Goal: Information Seeking & Learning: Learn about a topic

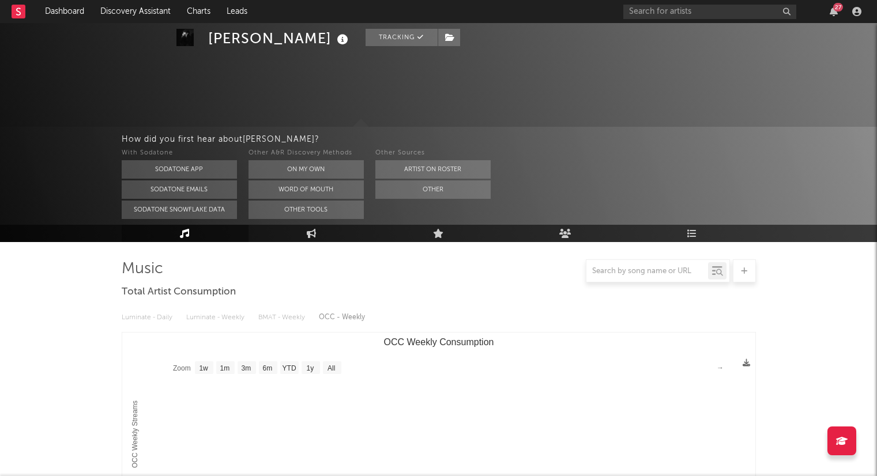
select select "1w"
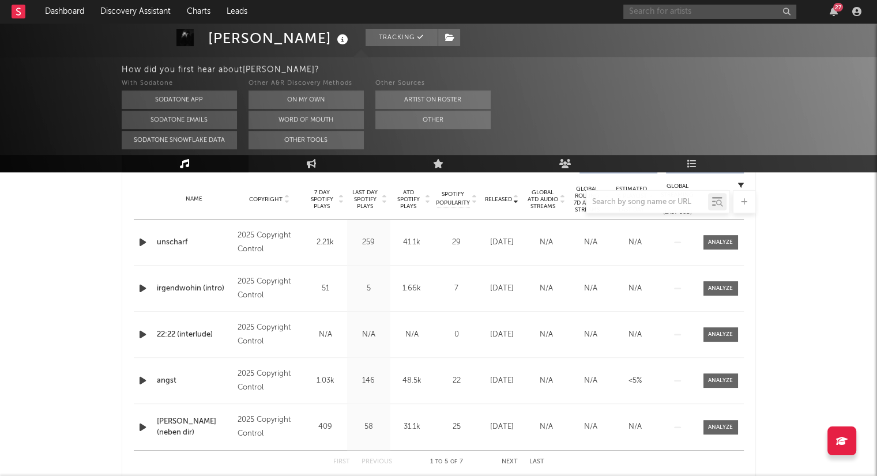
click at [721, 17] on input "text" at bounding box center [709, 12] width 173 height 14
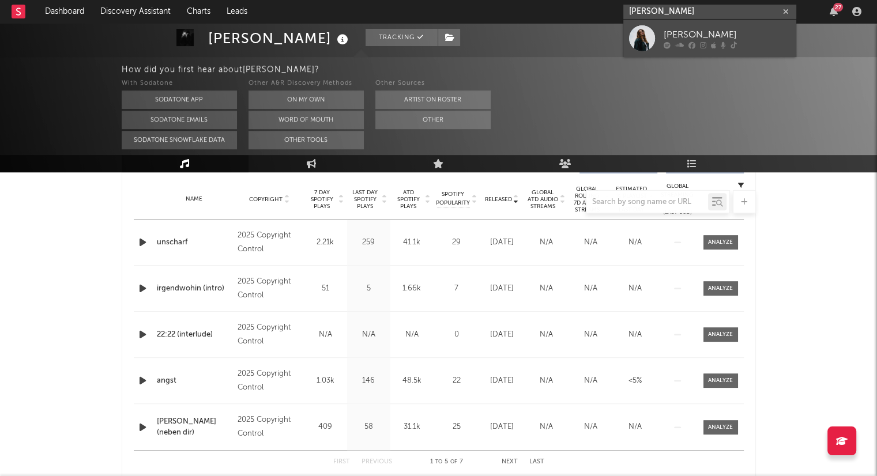
type input "[PERSON_NAME]"
click at [745, 35] on div "[PERSON_NAME]" at bounding box center [727, 35] width 127 height 14
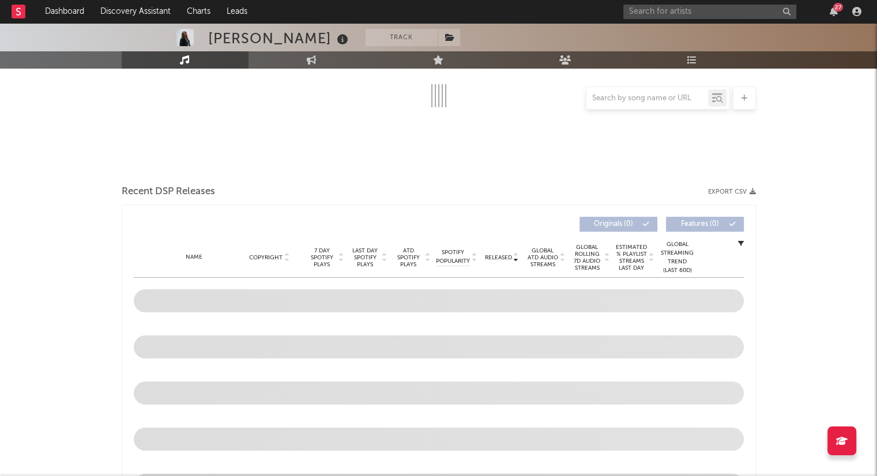
scroll to position [321, 0]
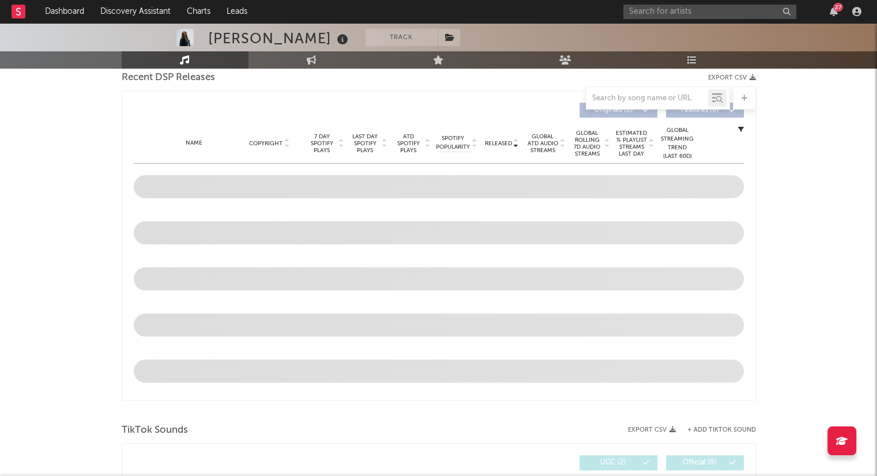
select select "6m"
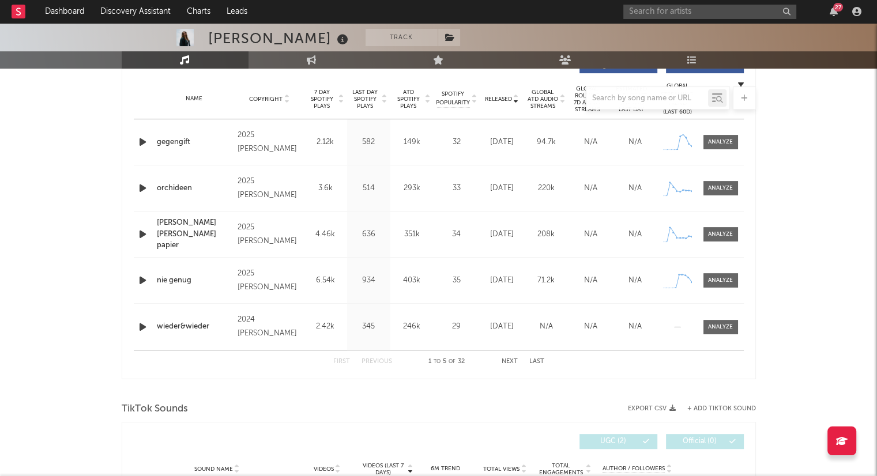
scroll to position [437, 0]
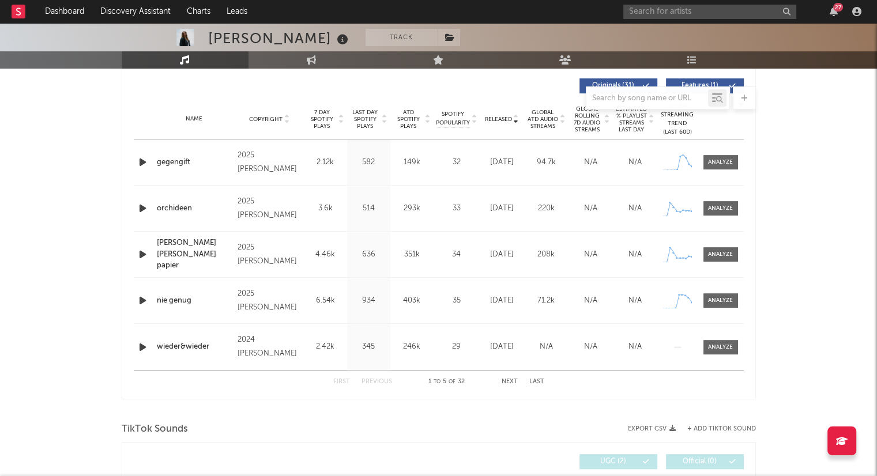
click at [516, 381] on button "Next" at bounding box center [510, 382] width 16 height 6
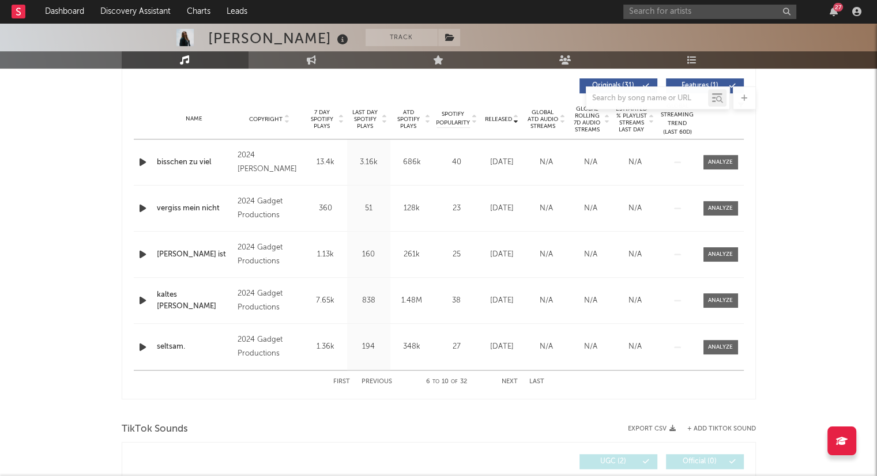
click at [512, 381] on button "Next" at bounding box center [510, 382] width 16 height 6
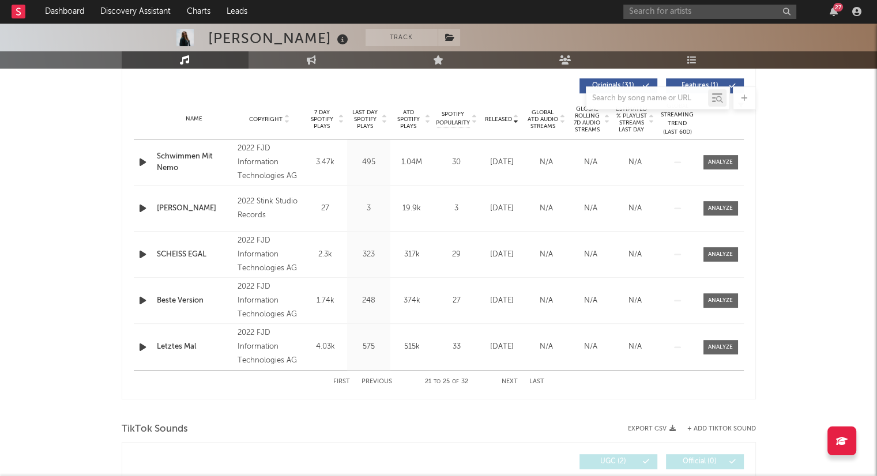
click at [512, 379] on button "Next" at bounding box center [510, 382] width 16 height 6
click at [514, 379] on button "Next" at bounding box center [510, 382] width 16 height 6
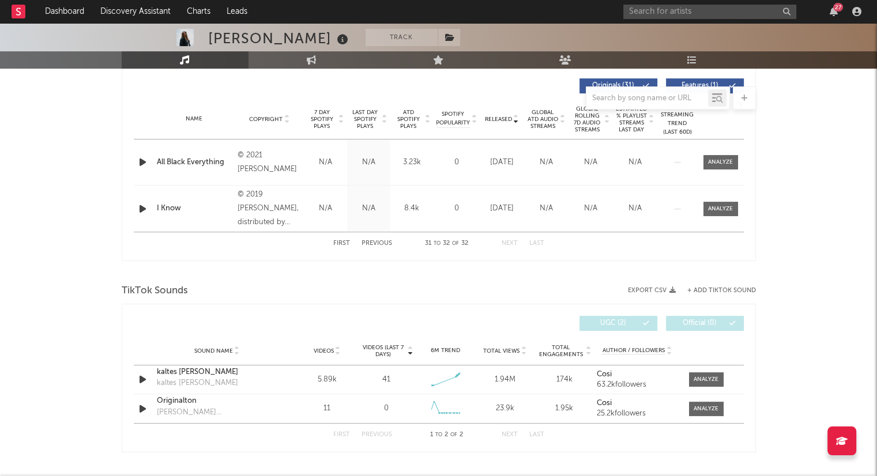
click at [343, 243] on button "First" at bounding box center [341, 243] width 17 height 6
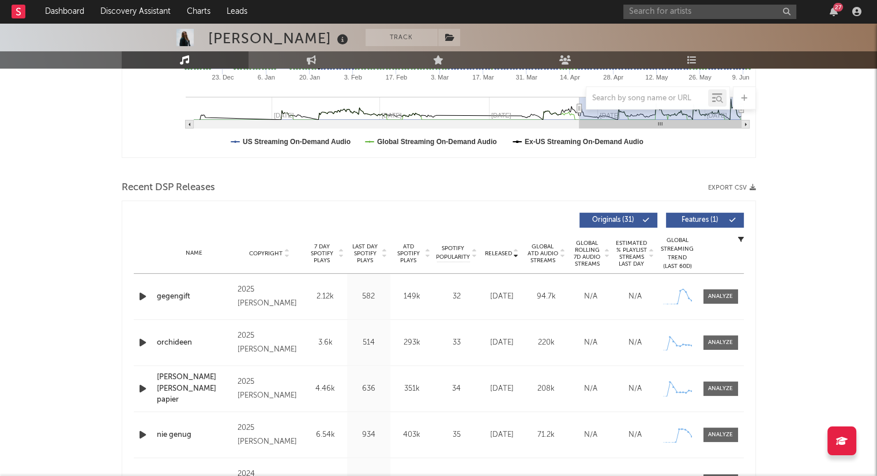
scroll to position [264, 0]
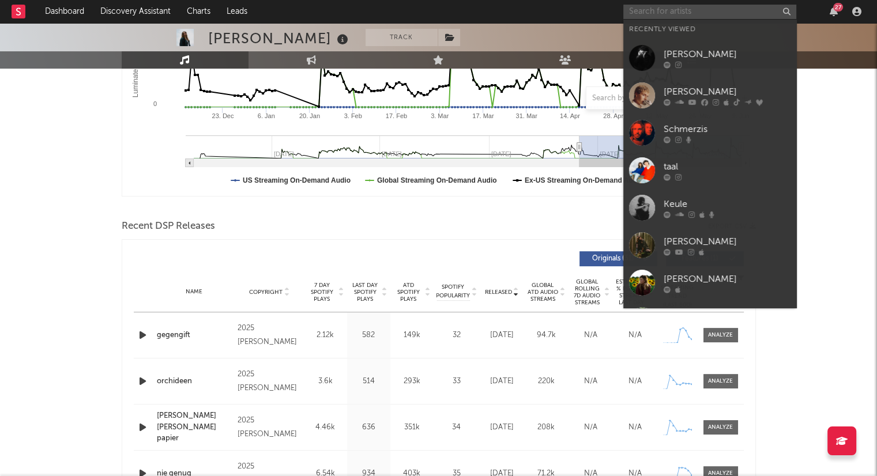
click at [732, 14] on input "text" at bounding box center [709, 12] width 173 height 14
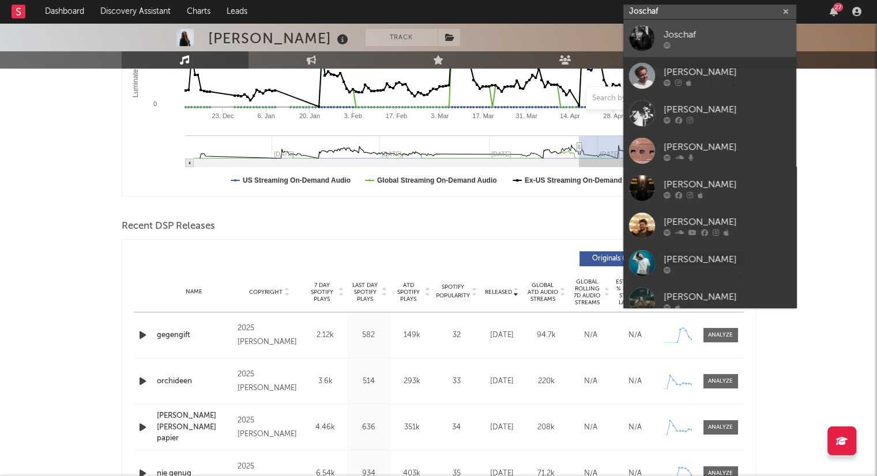
type input "Joschaf"
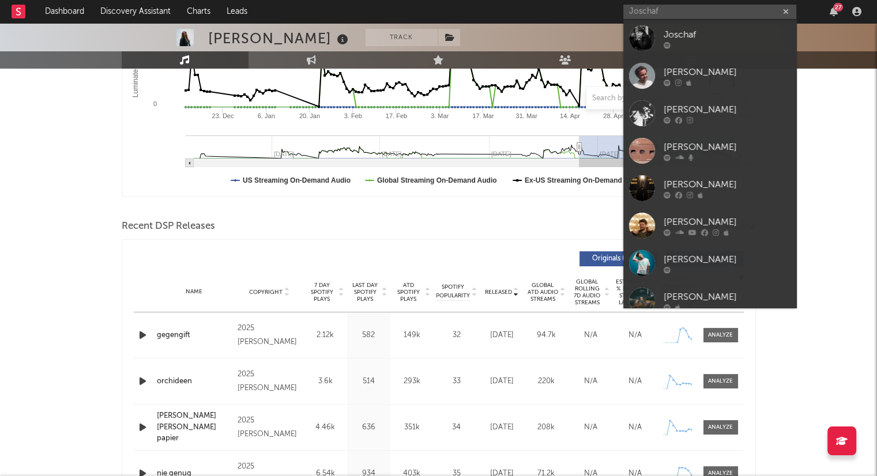
click at [722, 36] on div "Joschaf" at bounding box center [727, 35] width 127 height 14
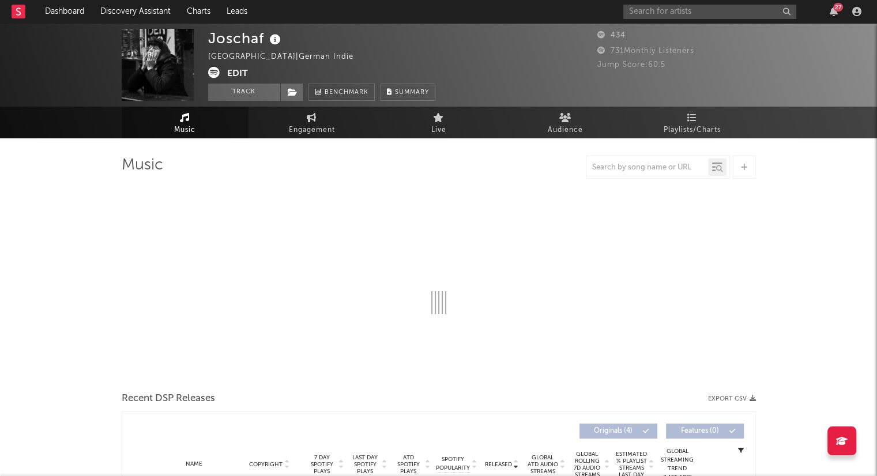
select select "1w"
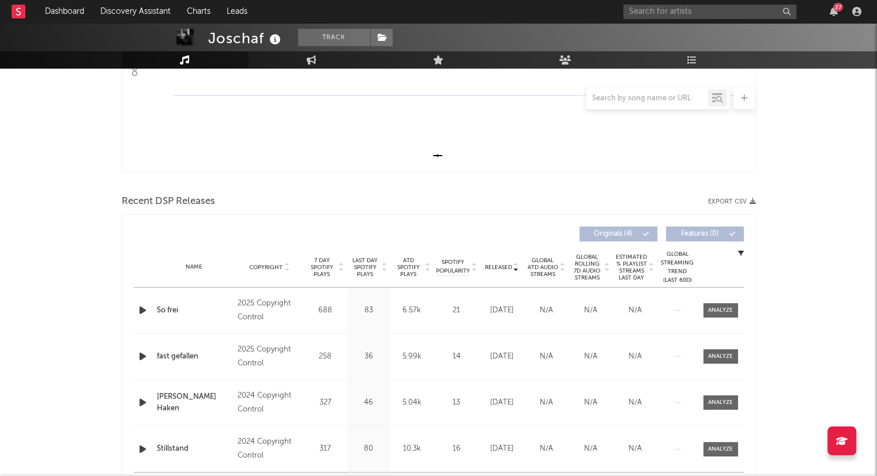
scroll to position [346, 0]
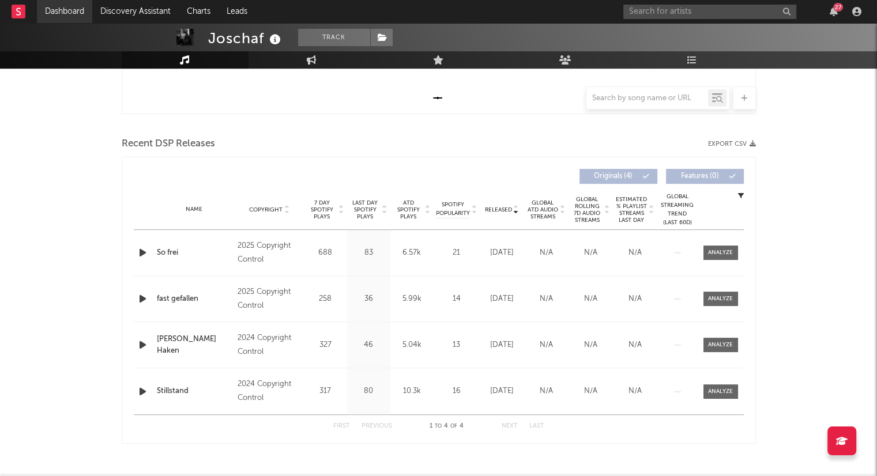
click at [85, 12] on link "Dashboard" at bounding box center [64, 11] width 55 height 23
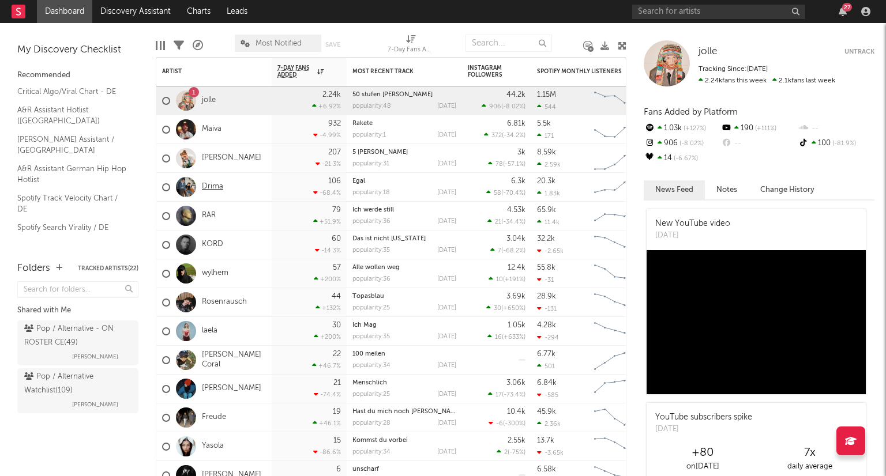
click at [216, 187] on link "Drima" at bounding box center [212, 187] width 21 height 10
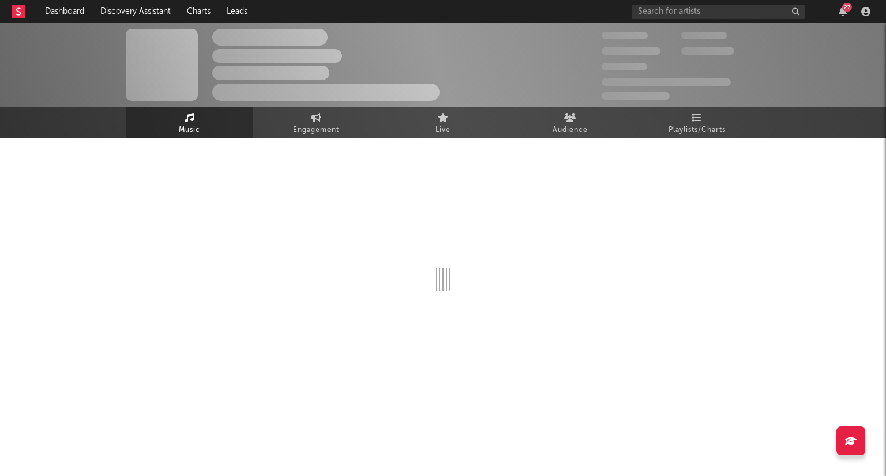
select select "6m"
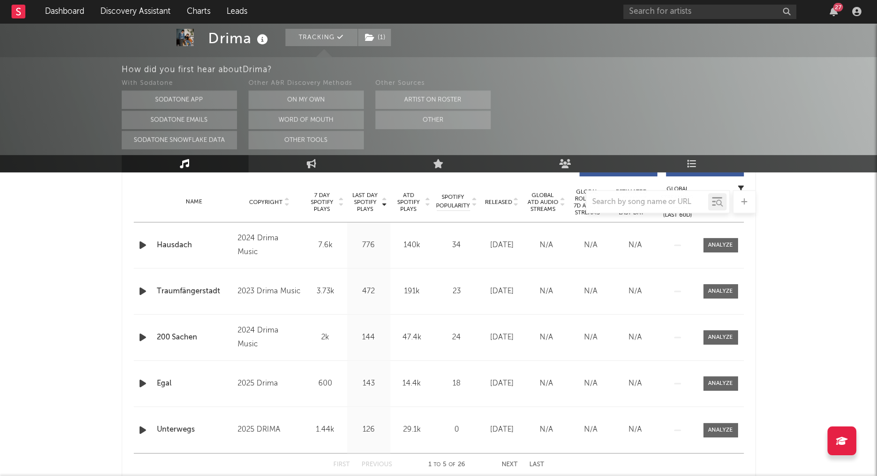
scroll to position [461, 0]
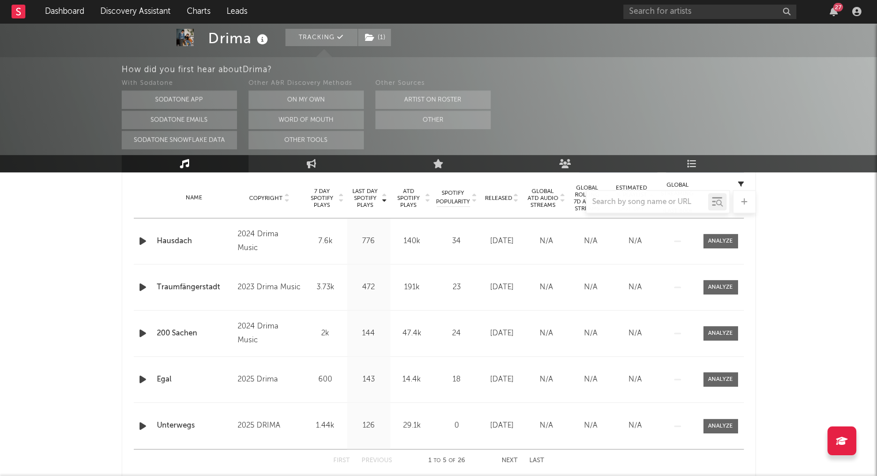
click at [515, 199] on div at bounding box center [439, 201] width 634 height 23
click at [515, 200] on div at bounding box center [439, 201] width 634 height 23
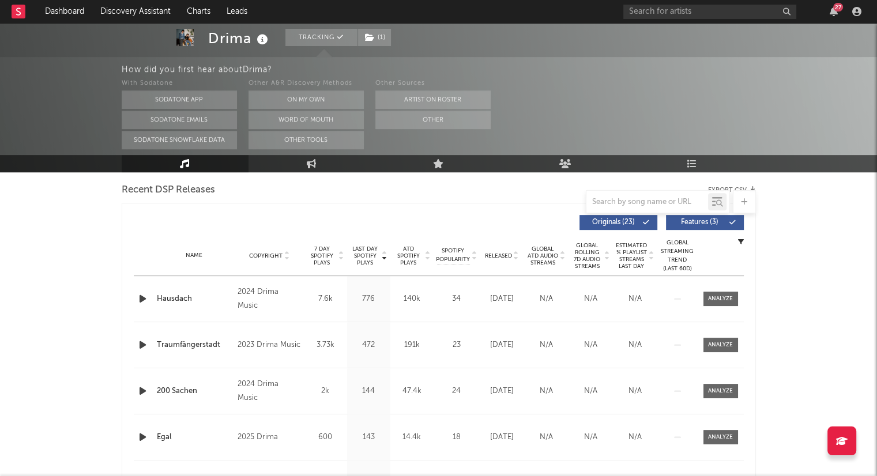
click at [516, 257] on icon at bounding box center [516, 258] width 6 height 5
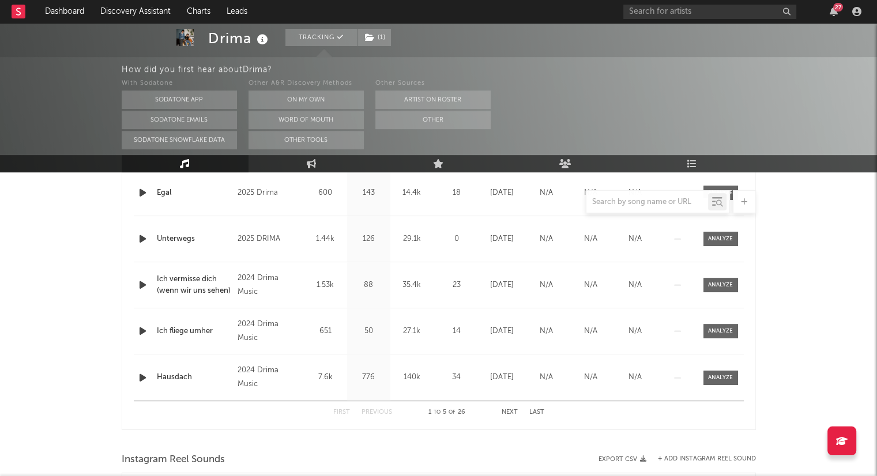
scroll to position [519, 0]
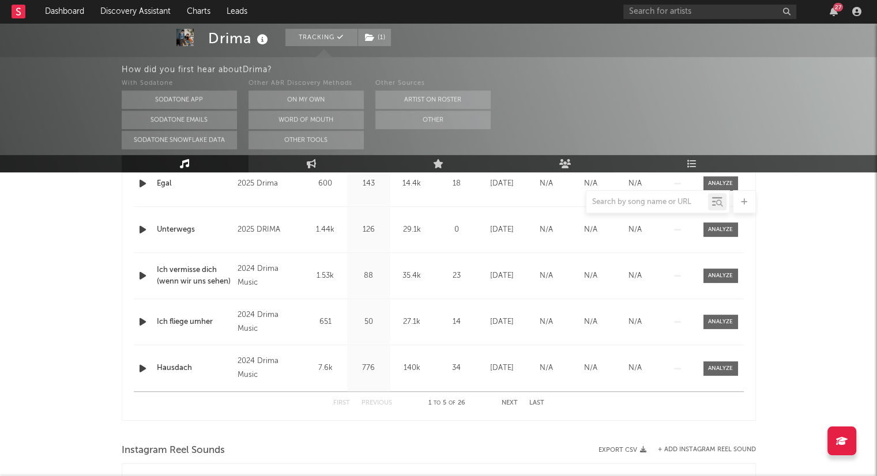
click at [506, 401] on button "Next" at bounding box center [510, 403] width 16 height 6
click at [503, 400] on button "Next" at bounding box center [510, 403] width 16 height 6
click at [505, 401] on button "Next" at bounding box center [510, 403] width 16 height 6
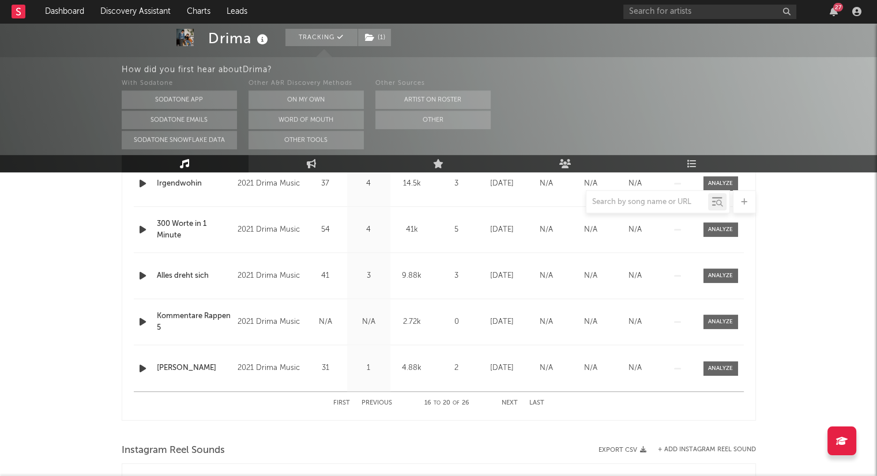
click at [505, 401] on button "Next" at bounding box center [510, 403] width 16 height 6
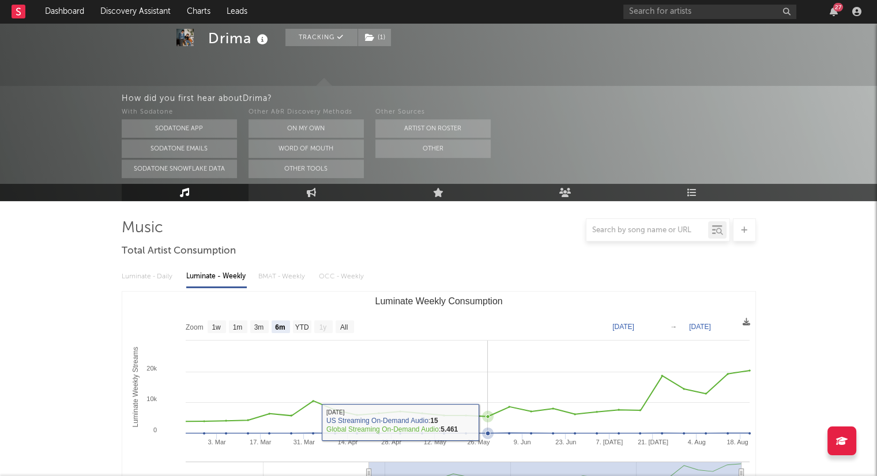
scroll to position [0, 0]
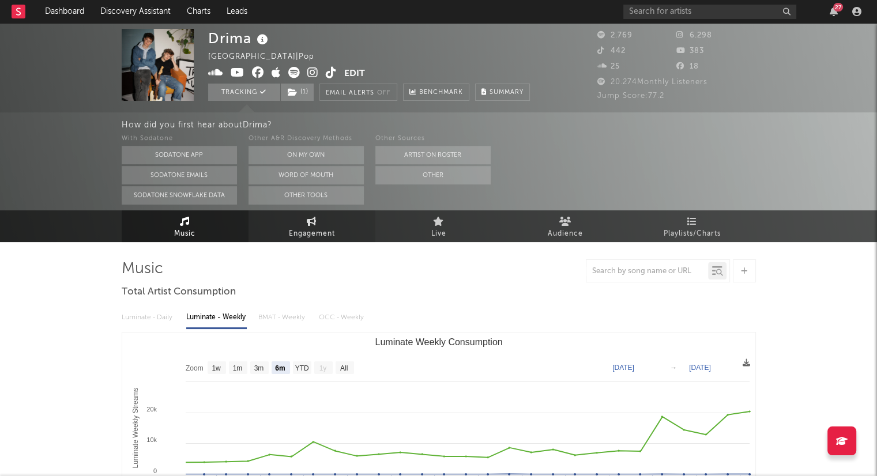
click at [336, 234] on link "Engagement" at bounding box center [312, 226] width 127 height 32
select select "1w"
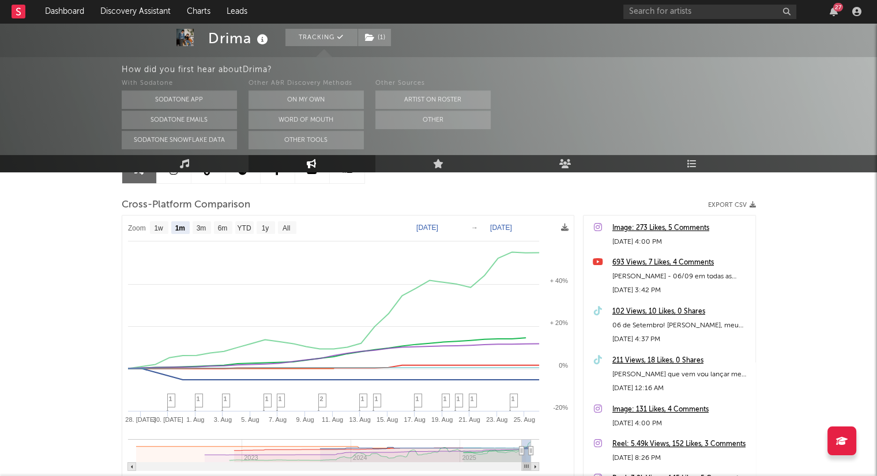
scroll to position [115, 0]
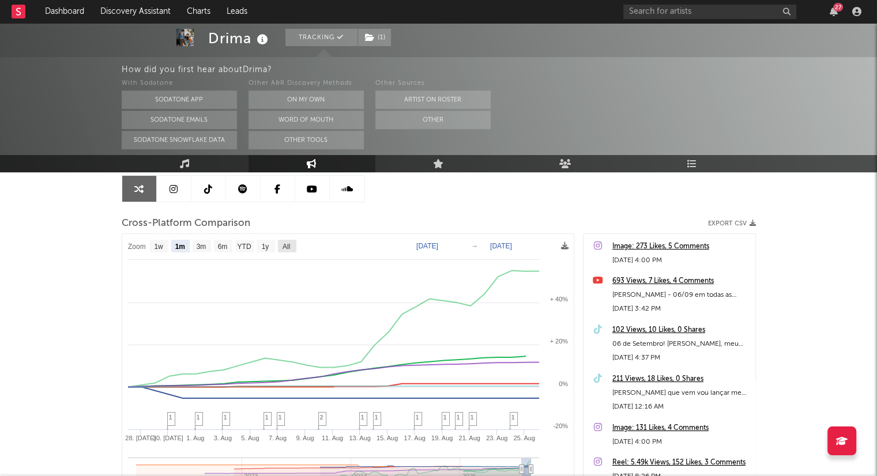
click at [285, 246] on text "All" at bounding box center [285, 247] width 7 height 8
select select "All"
type input "[DATE]"
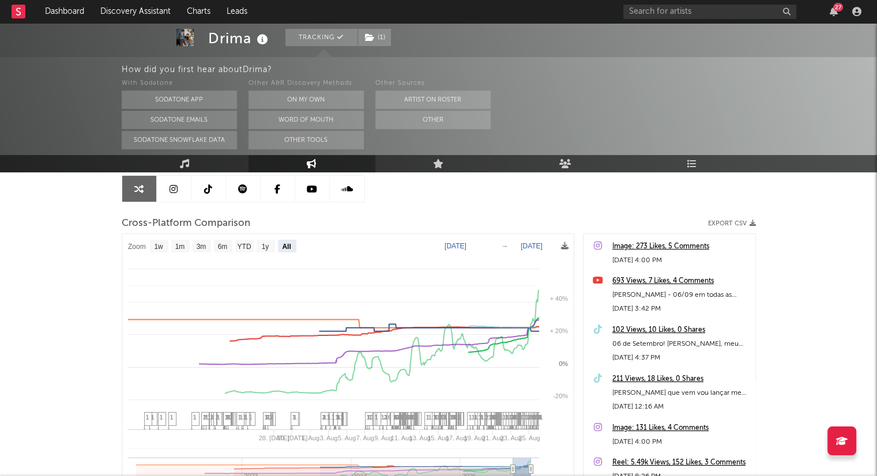
select select "All"
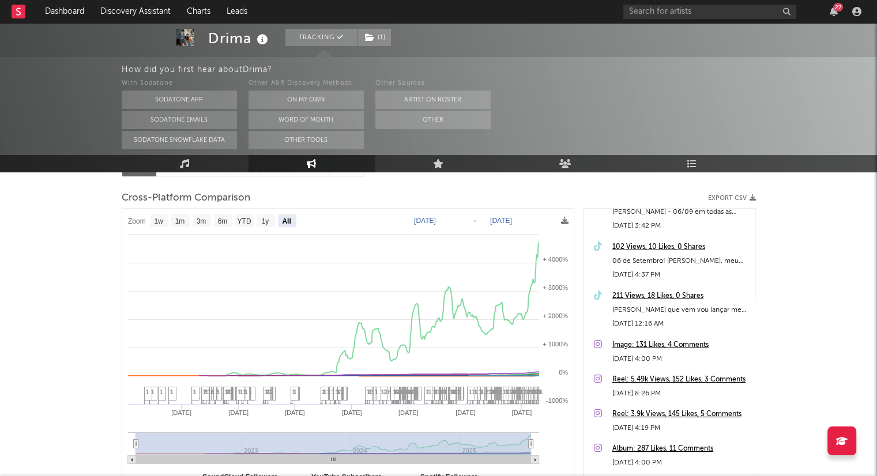
scroll to position [0, 0]
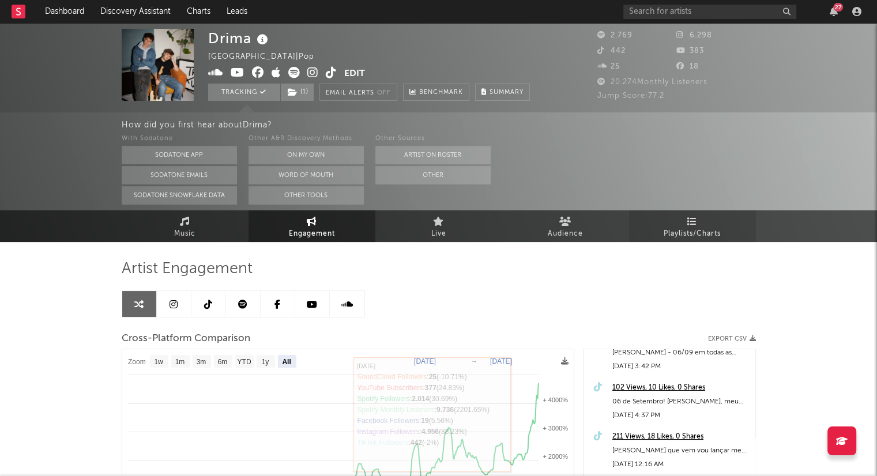
click at [703, 231] on span "Playlists/Charts" at bounding box center [692, 234] width 57 height 14
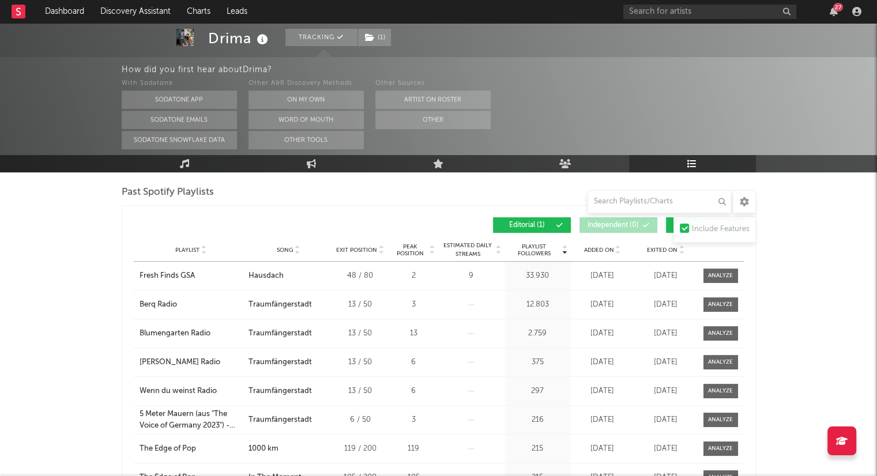
scroll to position [402, 0]
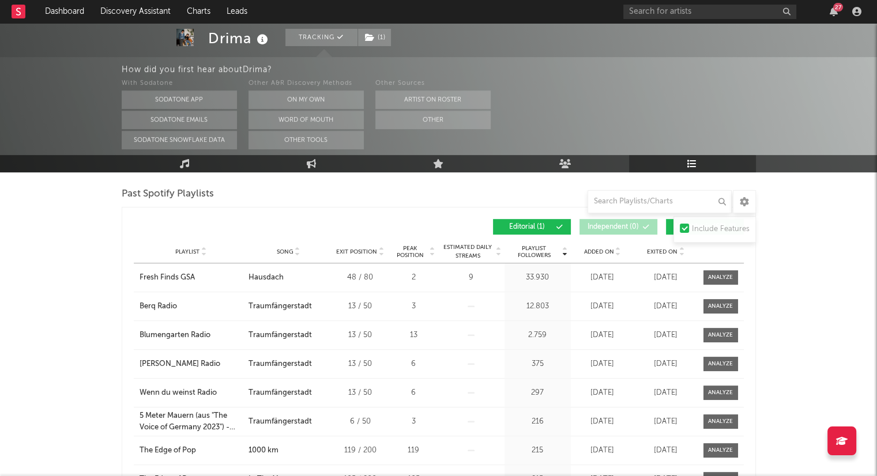
click at [205, 252] on icon at bounding box center [204, 254] width 6 height 5
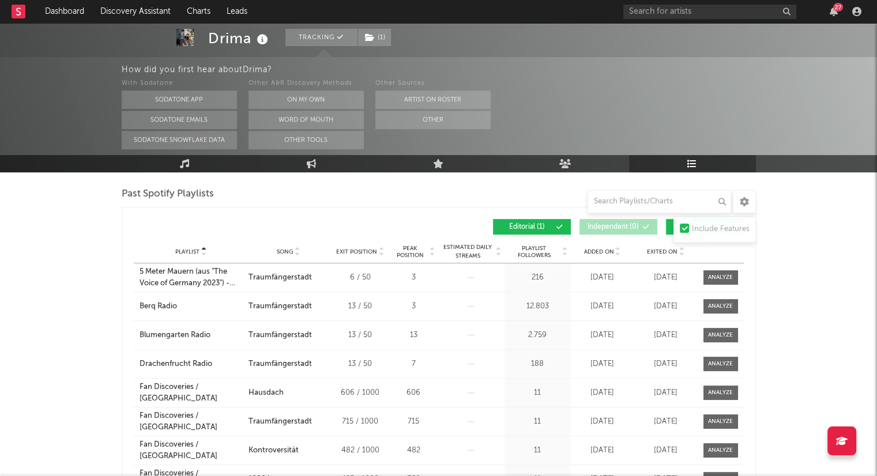
click at [617, 254] on icon at bounding box center [618, 254] width 6 height 5
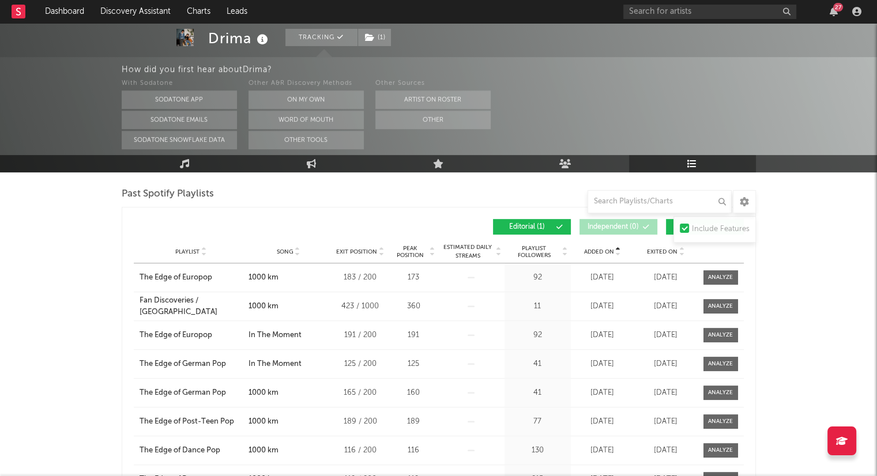
click at [618, 252] on icon at bounding box center [618, 254] width 6 height 5
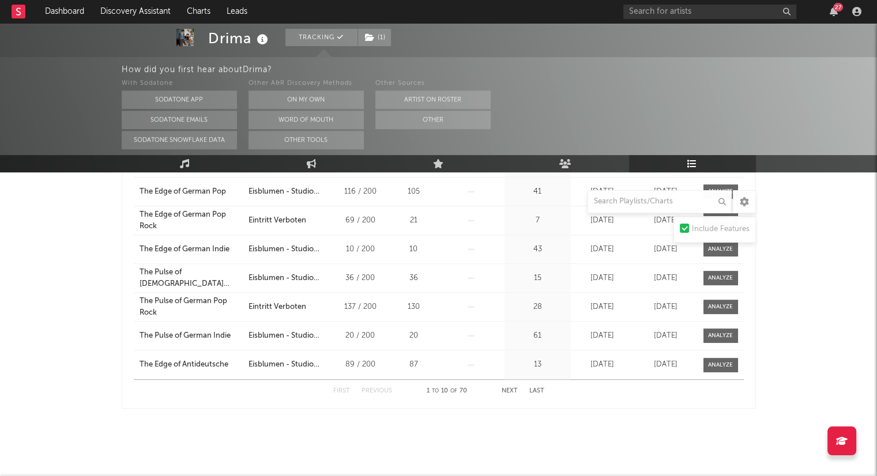
scroll to position [575, 0]
click at [506, 389] on button "Next" at bounding box center [510, 391] width 16 height 6
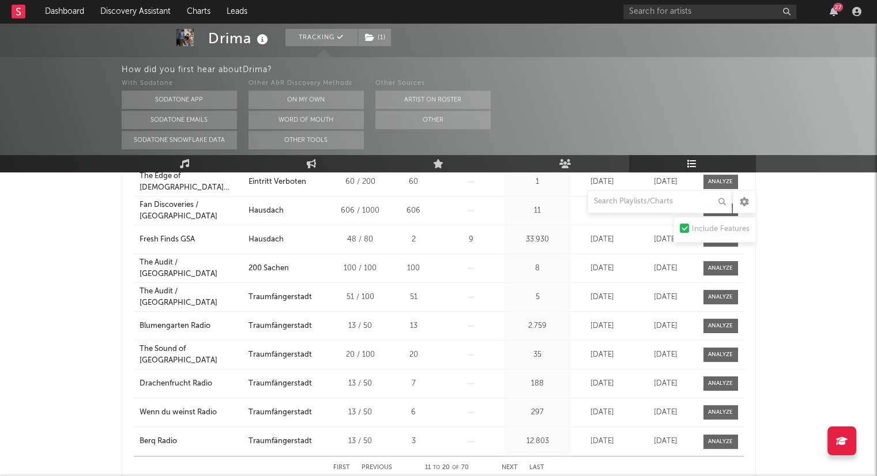
scroll to position [517, 0]
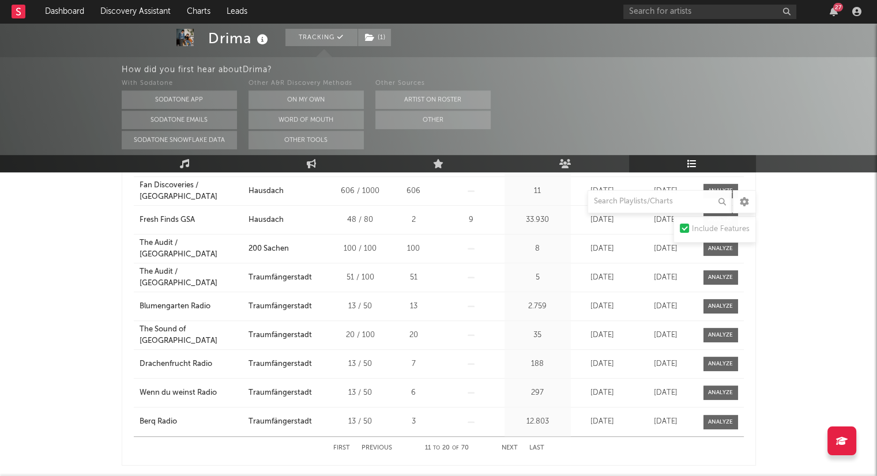
click at [511, 445] on button "Next" at bounding box center [510, 448] width 16 height 6
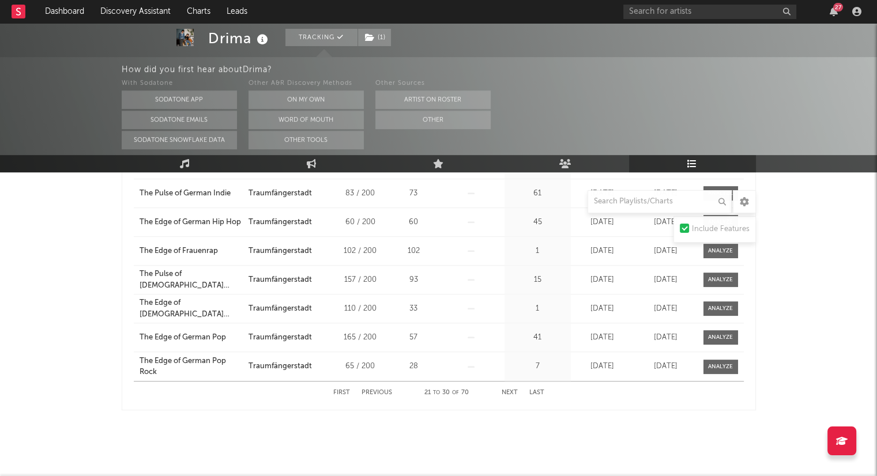
scroll to position [575, 0]
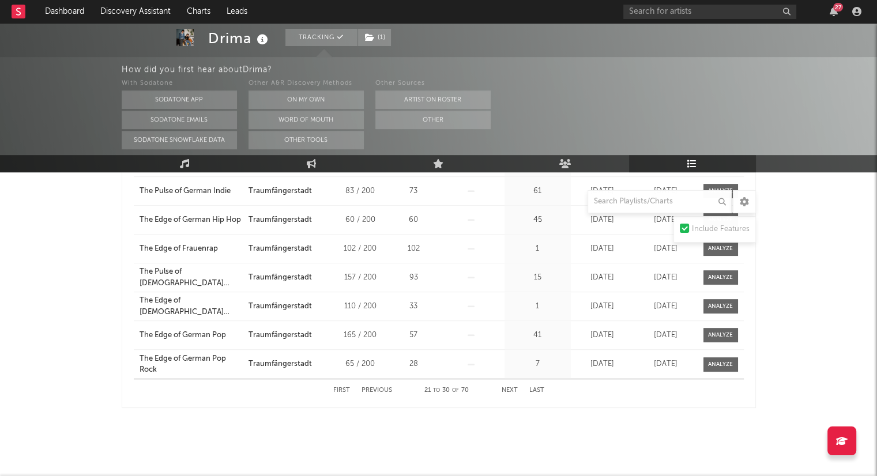
click at [510, 392] on button "Next" at bounding box center [510, 391] width 16 height 6
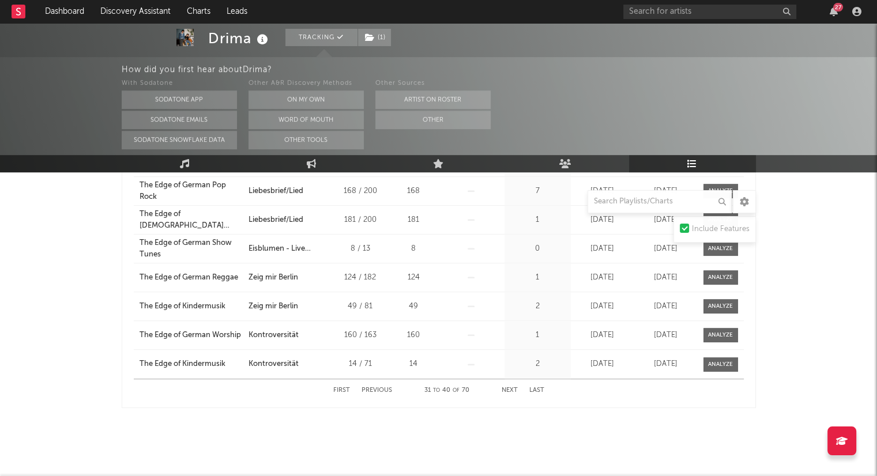
click at [510, 392] on button "Next" at bounding box center [510, 391] width 16 height 6
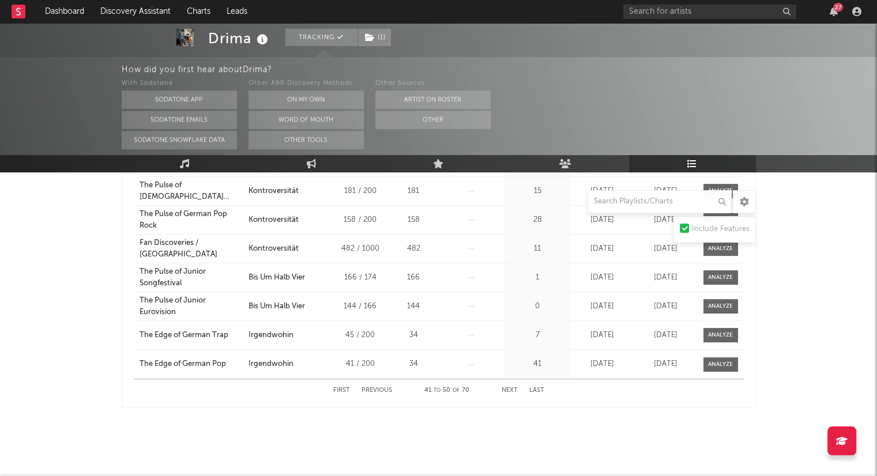
drag, startPoint x: 510, startPoint y: 392, endPoint x: 502, endPoint y: 396, distance: 9.0
click at [502, 396] on div "First Previous 41 to 50 of 70 Next Last" at bounding box center [438, 390] width 211 height 22
click at [507, 393] on div "First Previous 41 to 50 of 70 Next Last" at bounding box center [438, 390] width 211 height 22
click at [509, 392] on button "Next" at bounding box center [510, 391] width 16 height 6
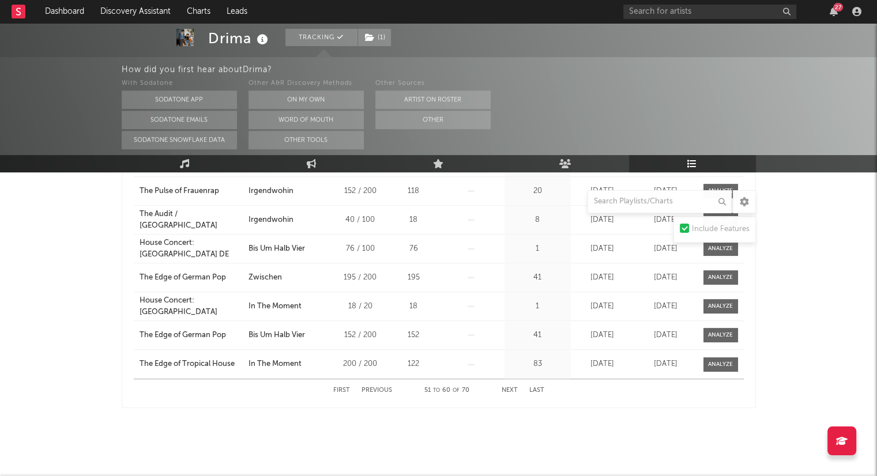
click at [507, 388] on button "Next" at bounding box center [510, 391] width 16 height 6
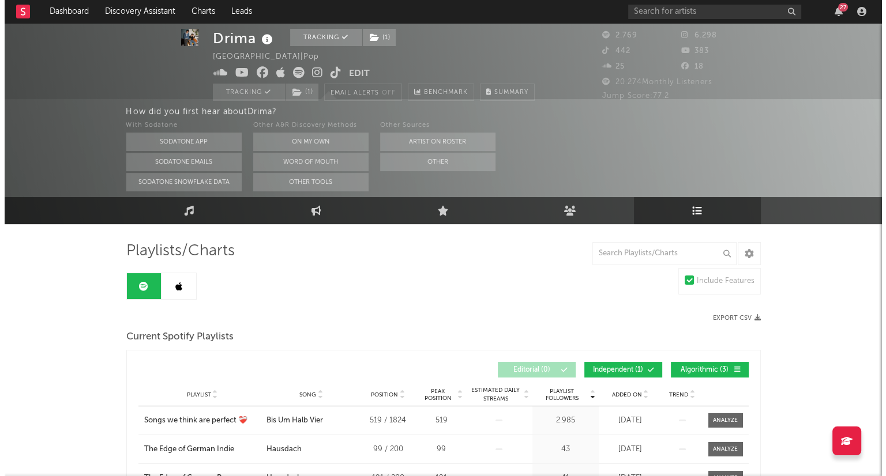
scroll to position [0, 0]
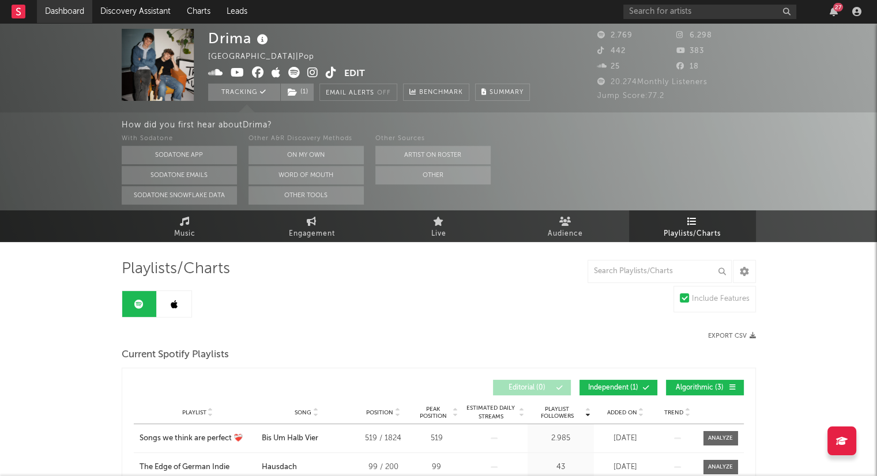
click at [60, 9] on link "Dashboard" at bounding box center [64, 11] width 55 height 23
